Goal: Find contact information: Find contact information

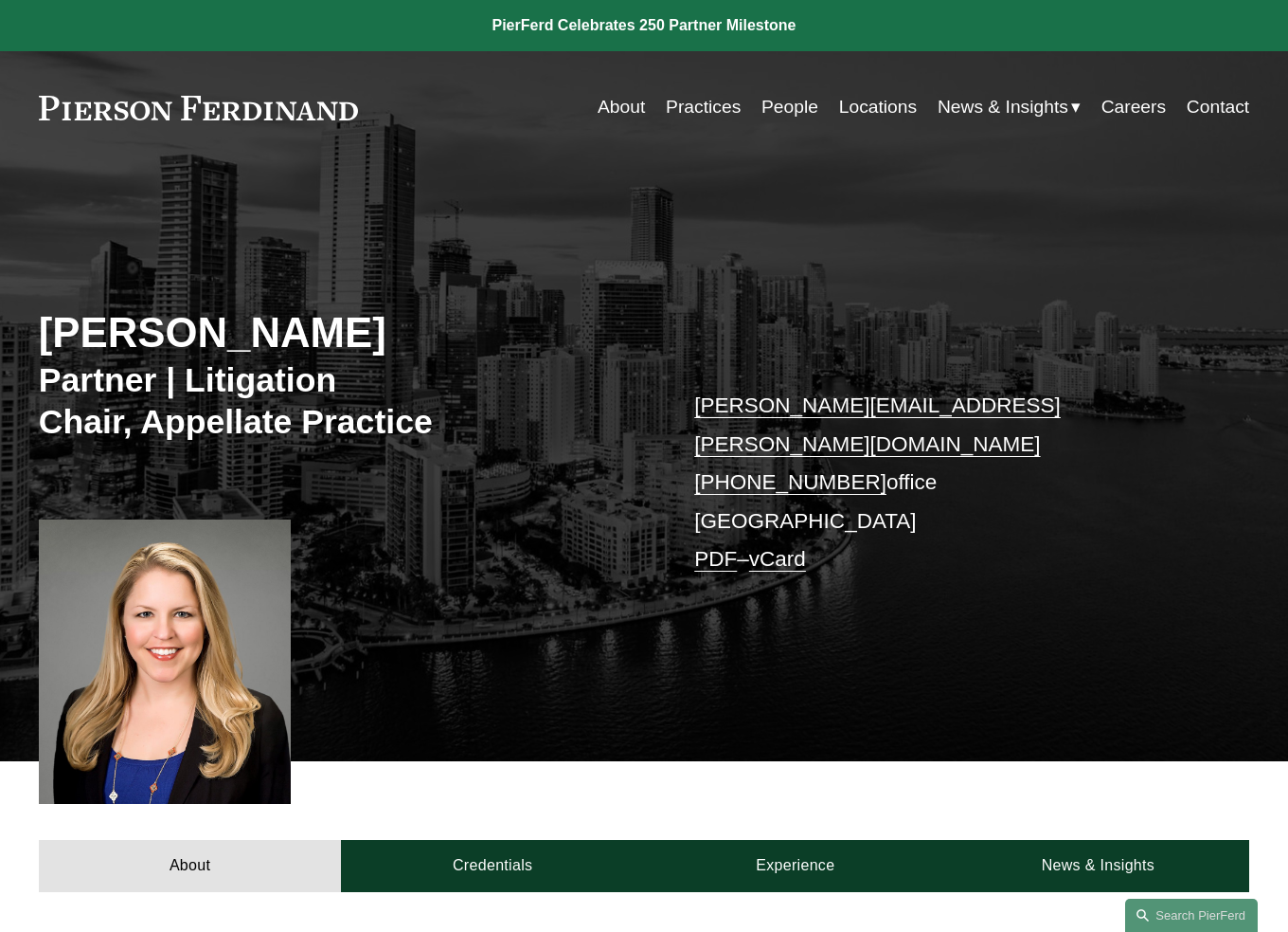
click at [879, 106] on link "Locations" at bounding box center [878, 107] width 78 height 37
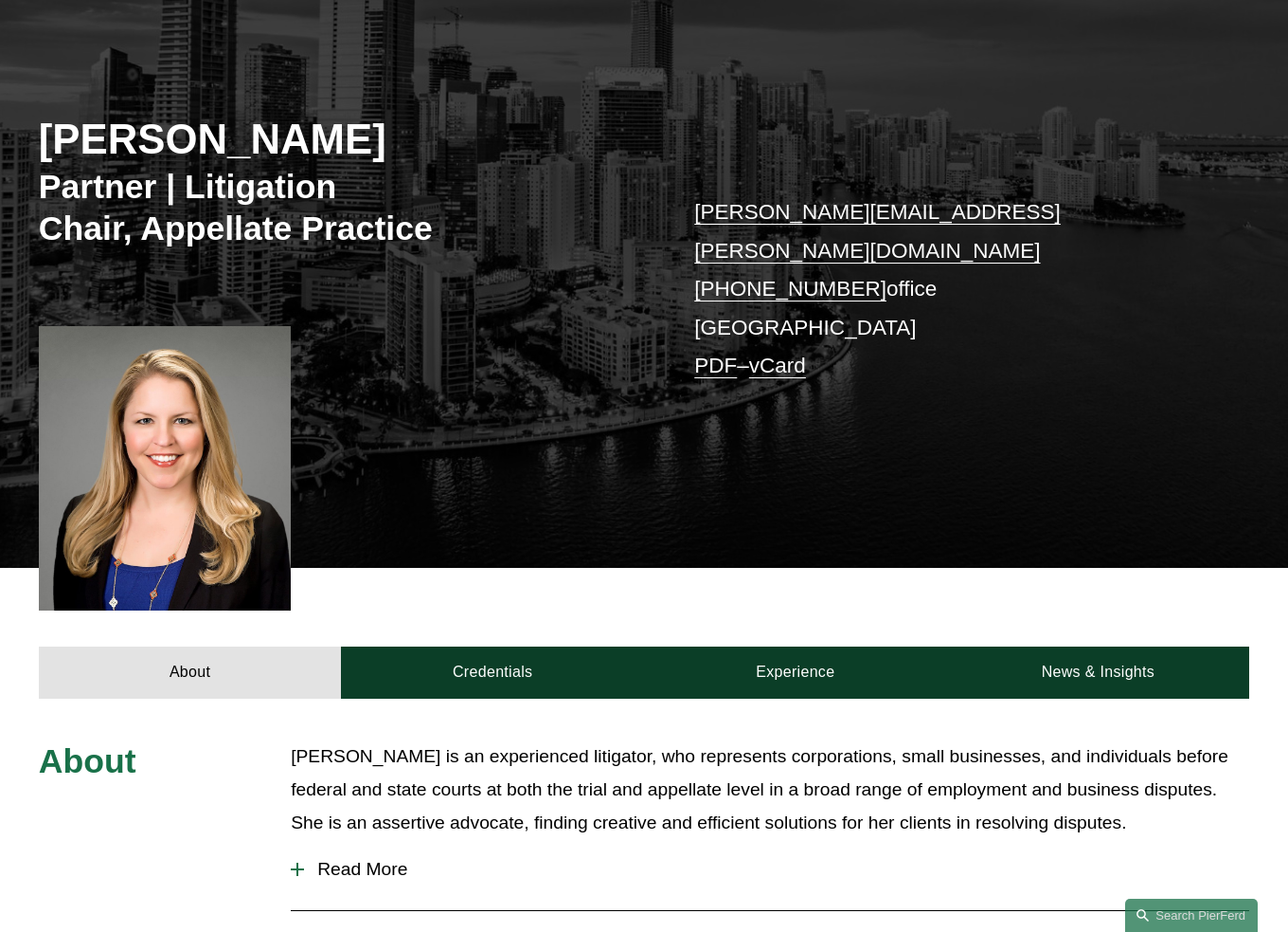
scroll to position [195, 0]
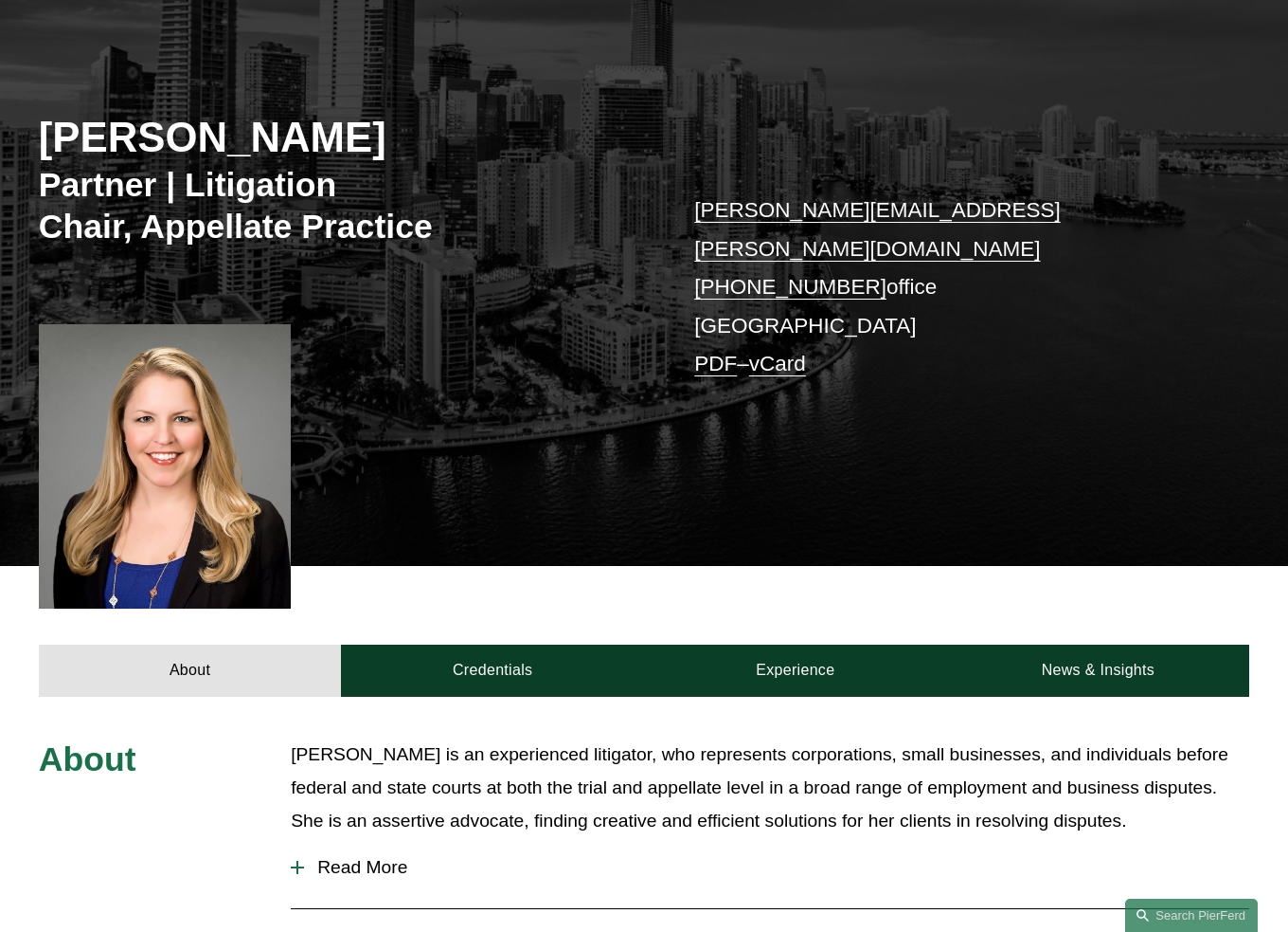
click at [806, 352] on link "vCard" at bounding box center [778, 363] width 57 height 24
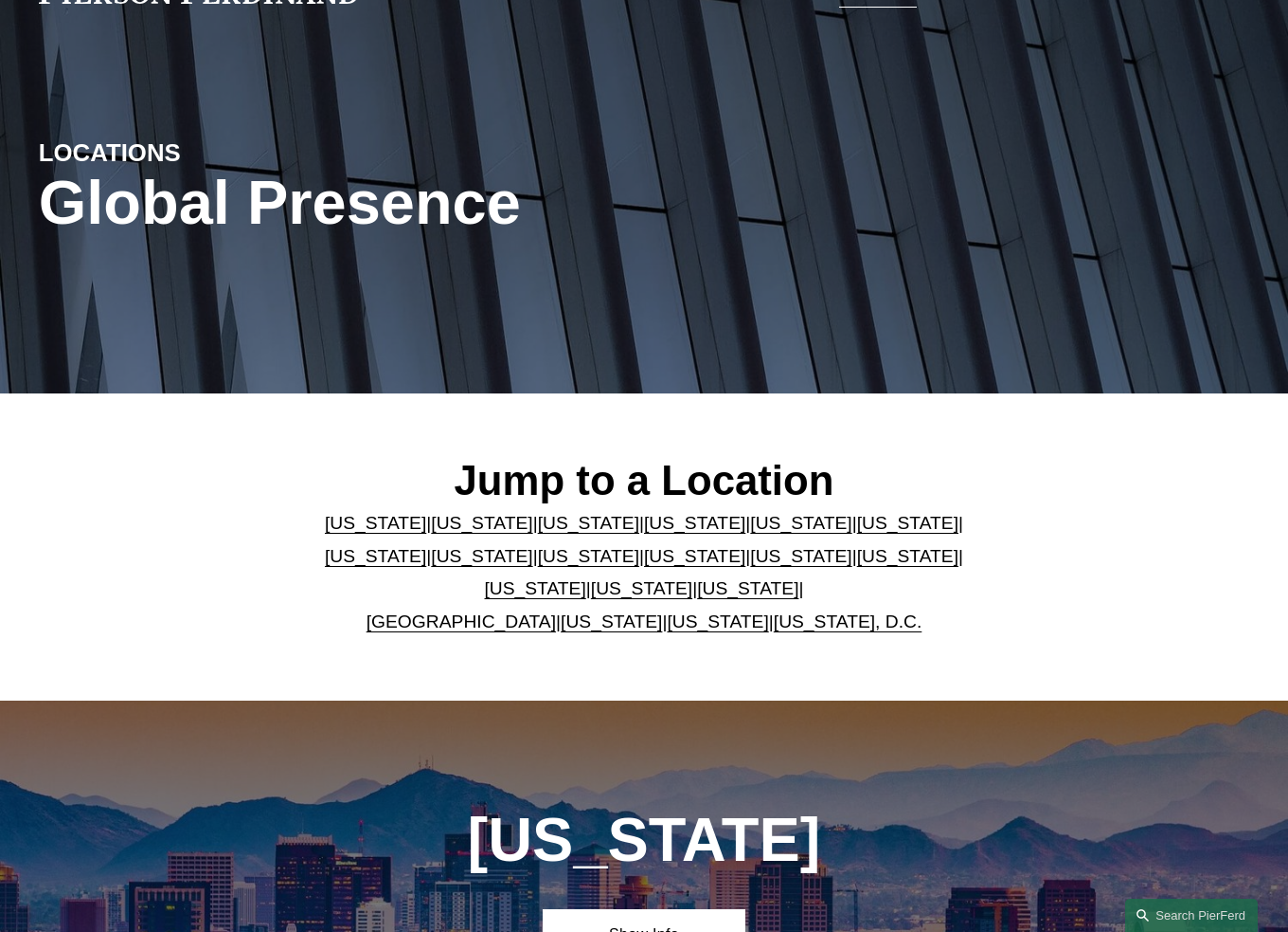
scroll to position [120, 0]
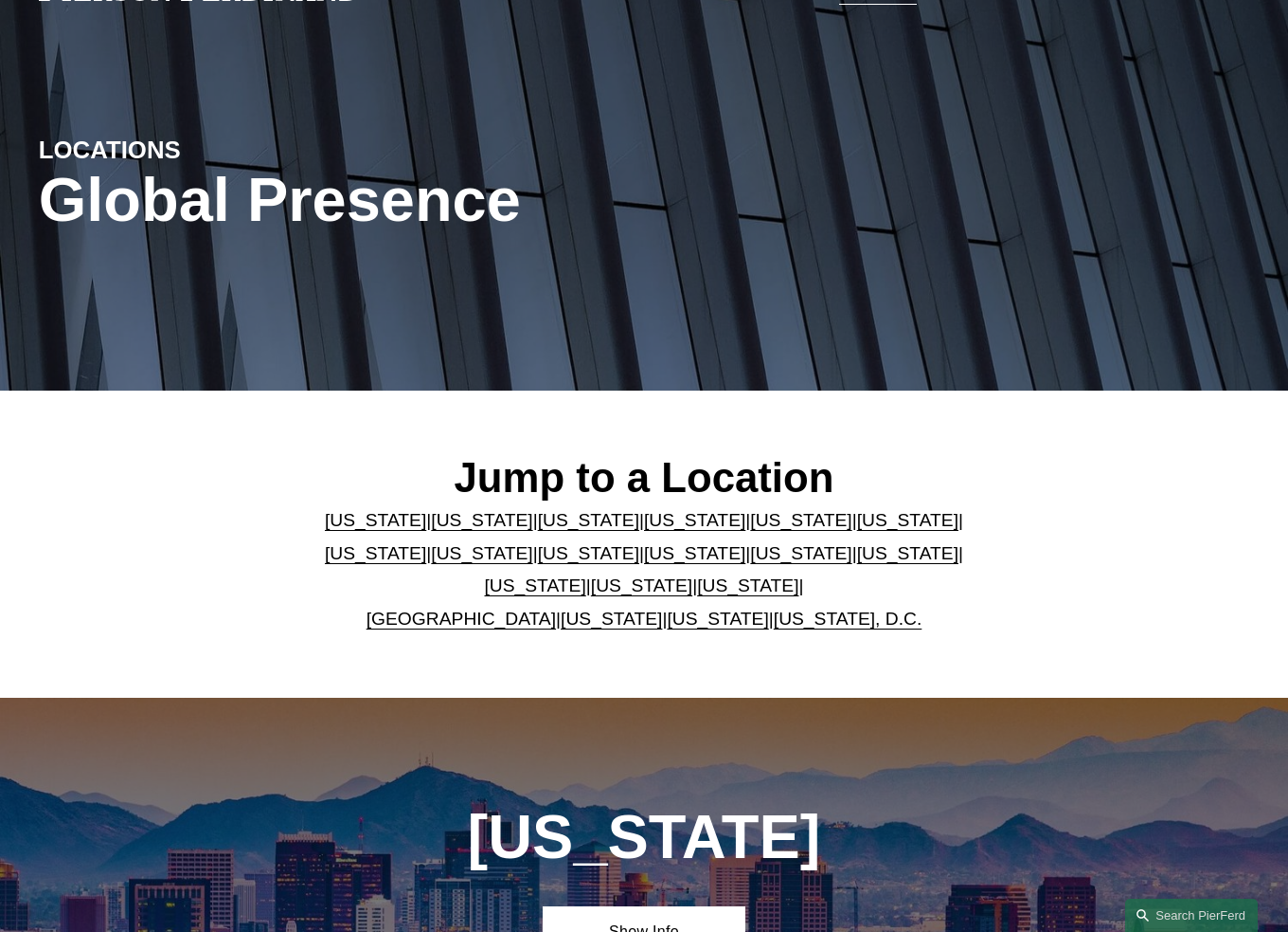
click at [750, 524] on link "[US_STATE]" at bounding box center [800, 519] width 102 height 20
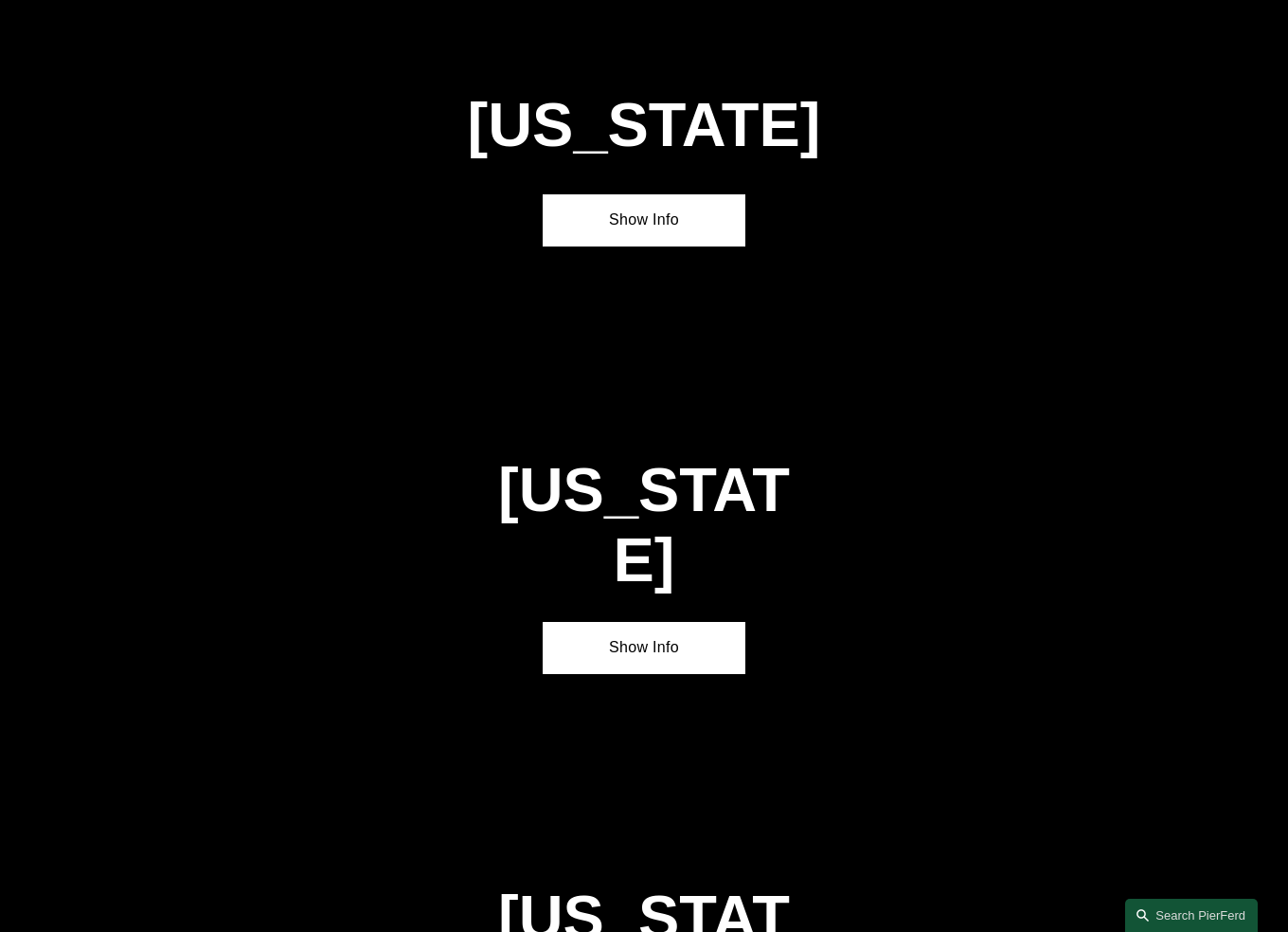
scroll to position [2296, 0]
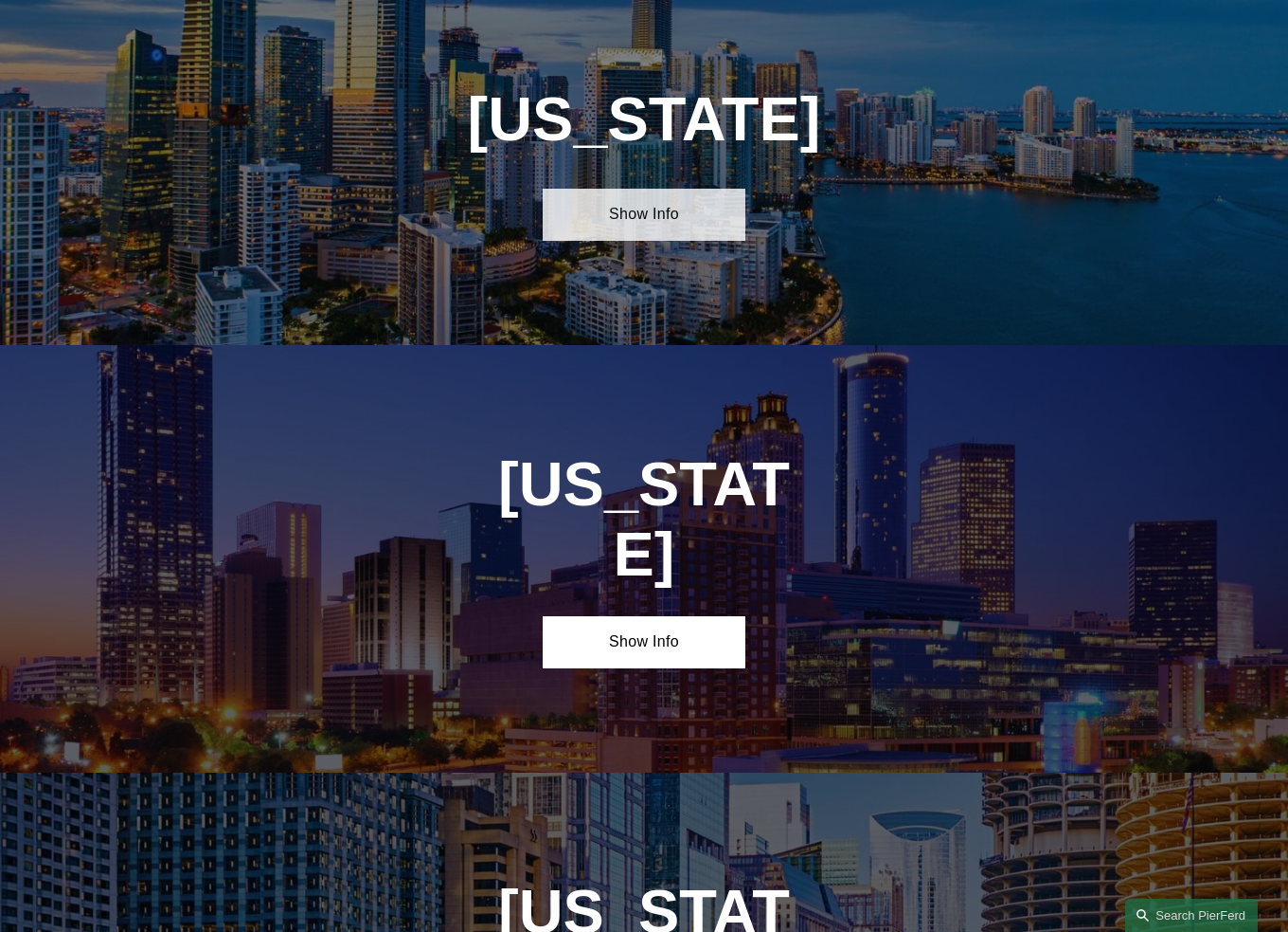
click at [654, 238] on link "Show Info" at bounding box center [644, 214] width 202 height 52
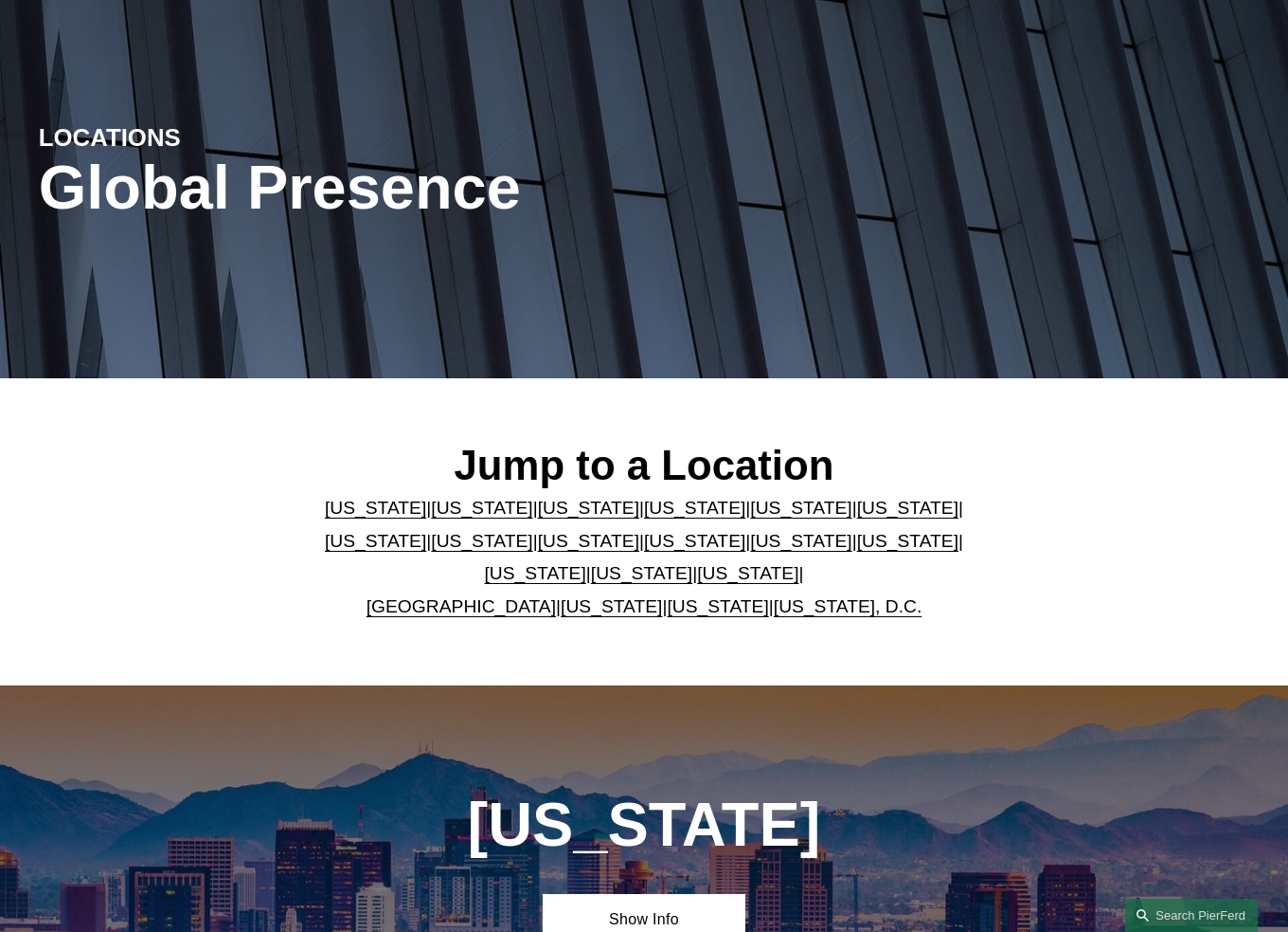
scroll to position [120, 0]
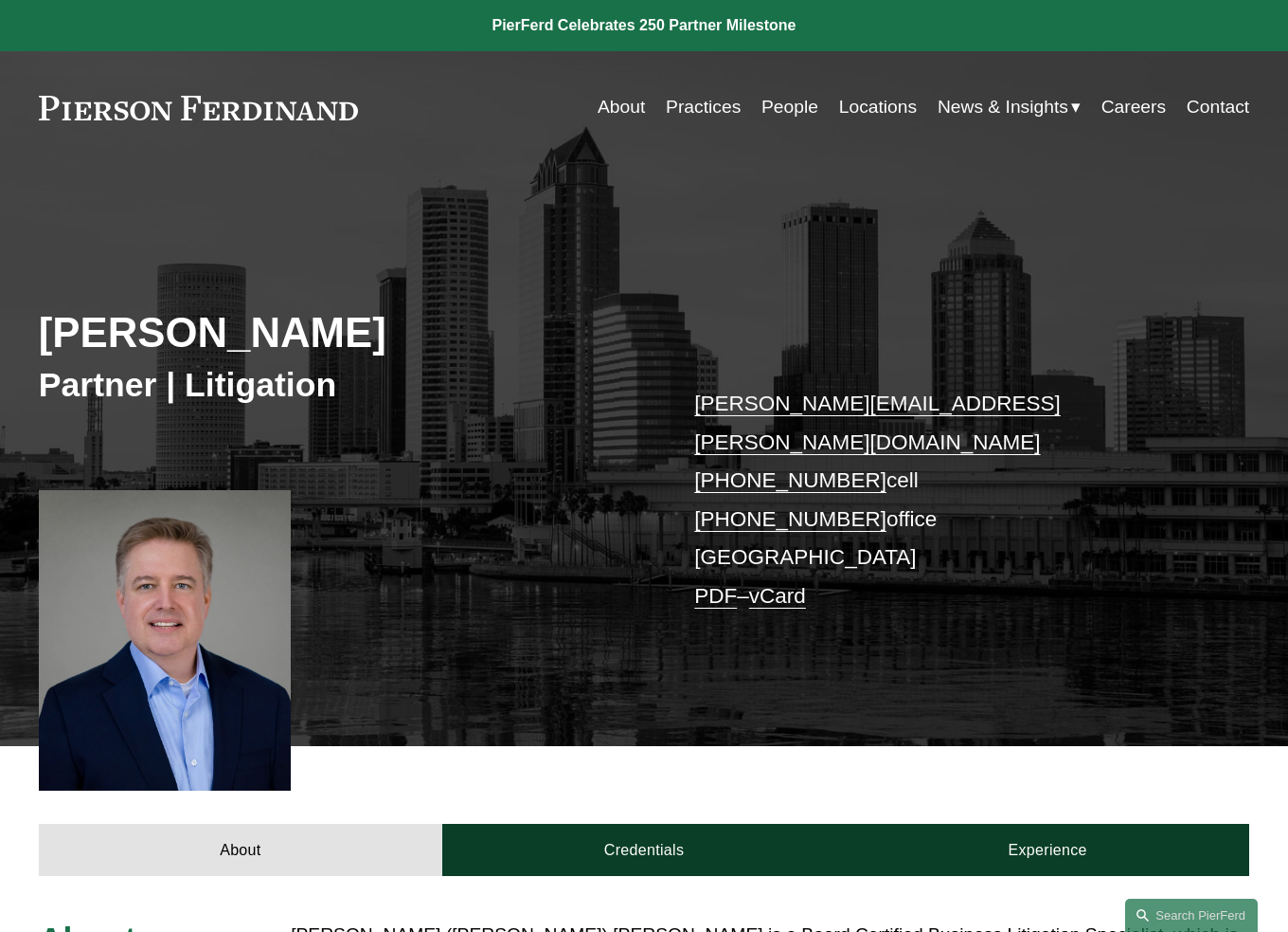
click at [780, 584] on link "vCard" at bounding box center [778, 595] width 57 height 24
